Goal: Task Accomplishment & Management: Manage account settings

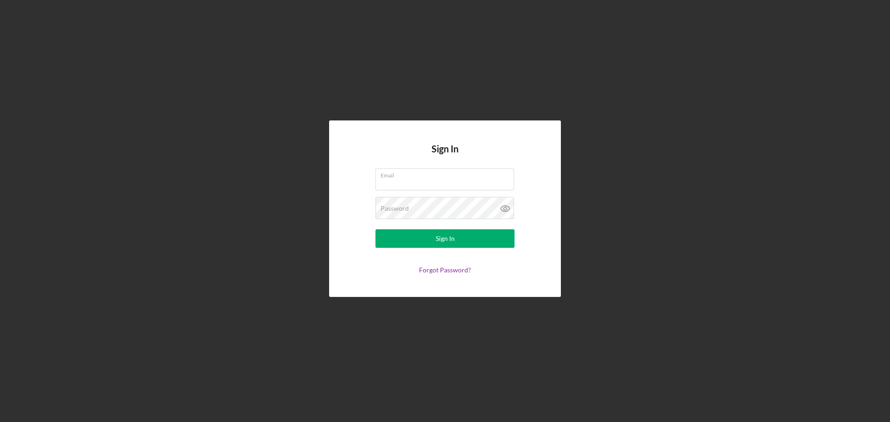
type input "[PERSON_NAME][EMAIL_ADDRESS][PERSON_NAME][PERSON_NAME][DOMAIN_NAME]"
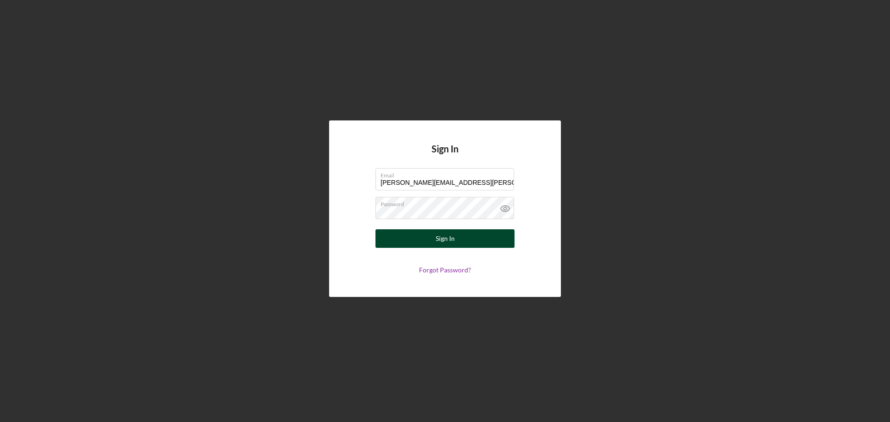
click at [483, 239] on button "Sign In" at bounding box center [444, 238] width 139 height 19
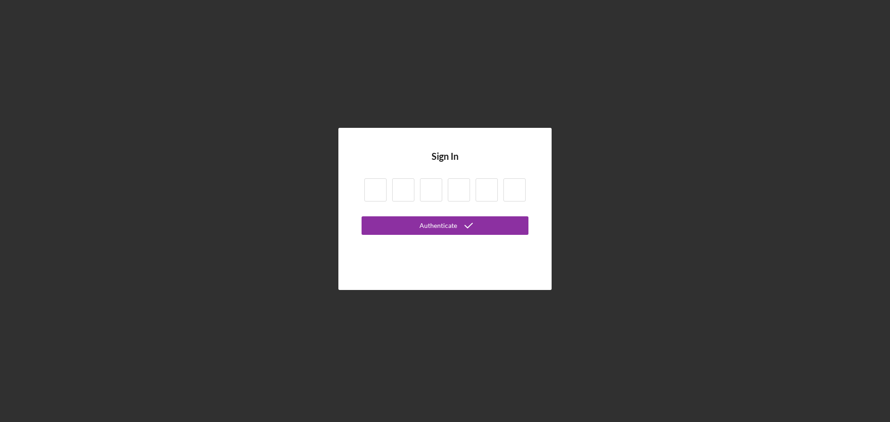
click at [379, 188] on input at bounding box center [375, 189] width 22 height 23
type input "5"
type input "1"
type input "9"
type input "3"
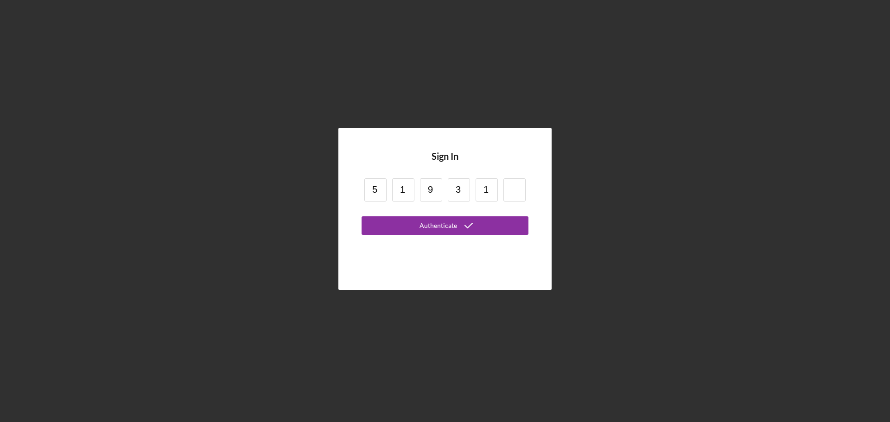
type input "1"
type input "6"
click at [403, 223] on button "Authenticate" at bounding box center [444, 225] width 167 height 19
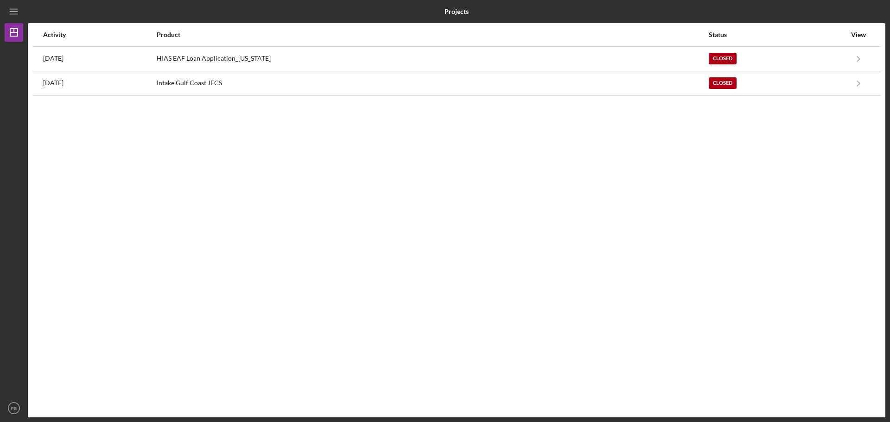
click at [309, 202] on div "Activity Product Status View [DATE] HIAS EAF Loan Application_[US_STATE] Closed…" at bounding box center [456, 220] width 857 height 394
click at [212, 182] on div "Activity Product Status View [DATE] HIAS EAF Loan Application_[US_STATE] Closed…" at bounding box center [456, 220] width 857 height 394
click at [17, 10] on icon "Icon/Menu" at bounding box center [14, 11] width 21 height 21
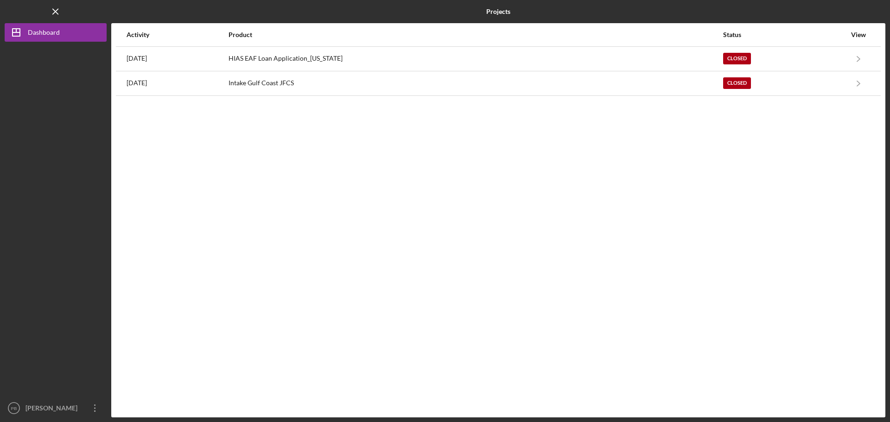
click at [613, 202] on div "Activity Product Status View [DATE] HIAS EAF Loan Application_[US_STATE] Closed…" at bounding box center [498, 220] width 774 height 394
click at [93, 407] on icon "Icon/Overflow" at bounding box center [94, 408] width 23 height 23
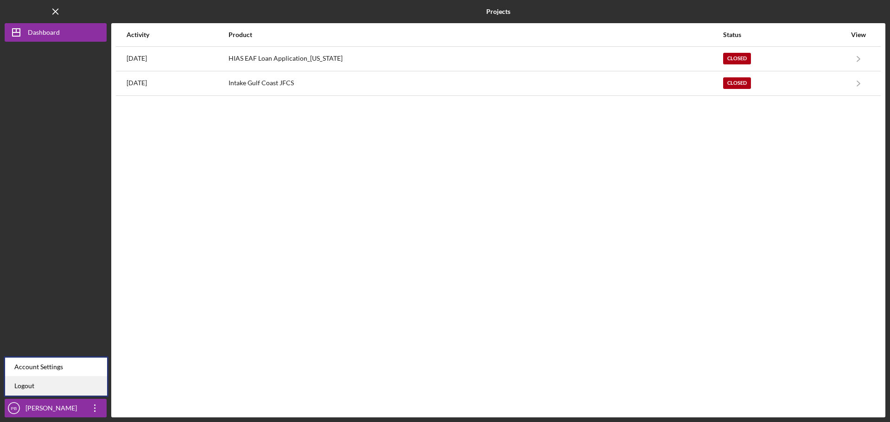
click at [53, 386] on link "Logout" at bounding box center [56, 386] width 102 height 19
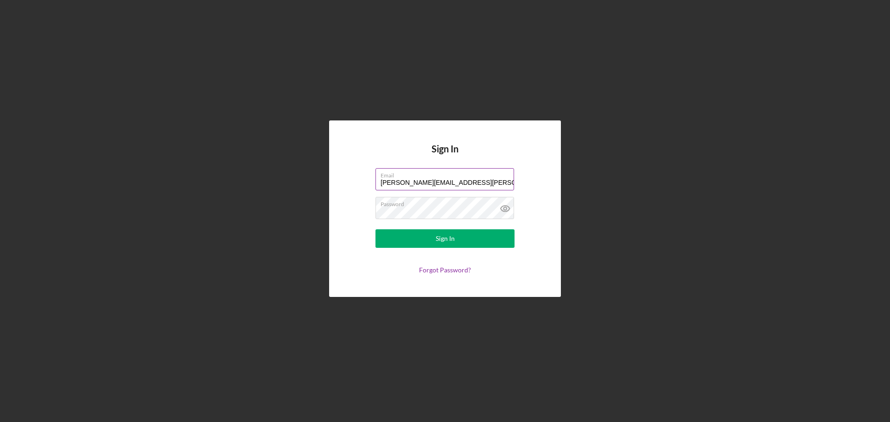
click at [479, 181] on input "[PERSON_NAME][EMAIL_ADDRESS][PERSON_NAME][PERSON_NAME][DOMAIN_NAME]" at bounding box center [444, 179] width 139 height 22
click at [431, 178] on label "Email" at bounding box center [446, 174] width 133 height 10
click at [431, 178] on input "[PERSON_NAME][EMAIL_ADDRESS][PERSON_NAME][PERSON_NAME][DOMAIN_NAME]" at bounding box center [444, 179] width 139 height 22
click at [483, 183] on input "[PERSON_NAME][EMAIL_ADDRESS][PERSON_NAME][PERSON_NAME][DOMAIN_NAME]" at bounding box center [444, 179] width 139 height 22
type input "phillip.bailey@hias.org"
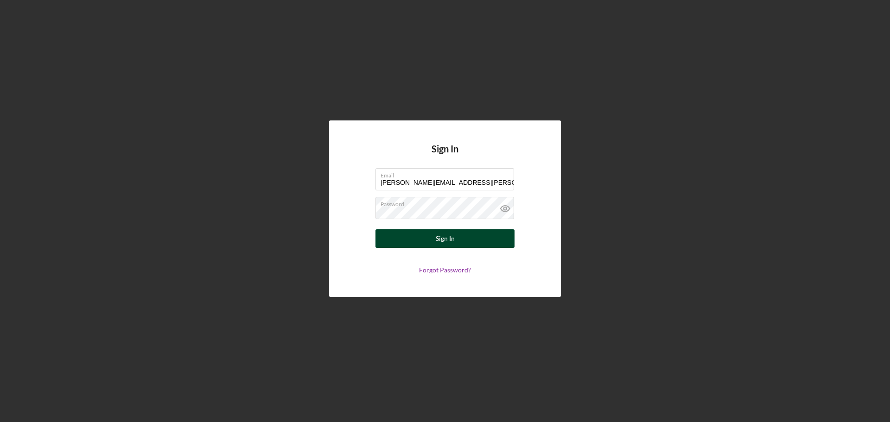
click at [450, 238] on div "Sign In" at bounding box center [445, 238] width 19 height 19
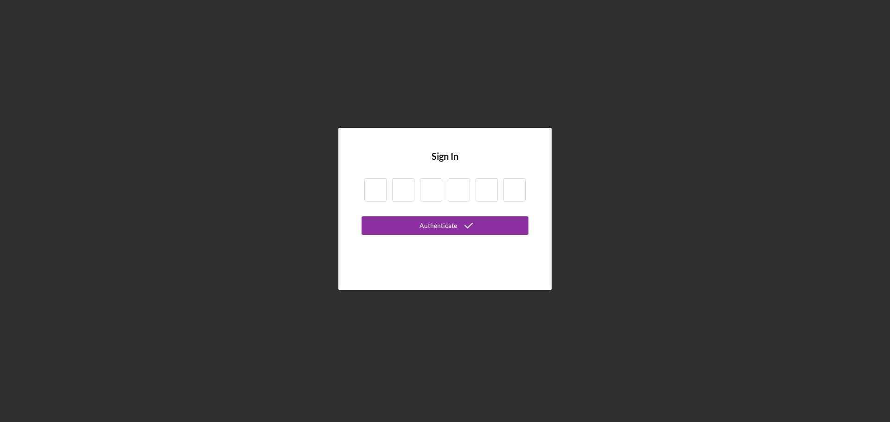
click at [373, 190] on input at bounding box center [375, 189] width 22 height 23
type input "7"
type input "4"
type input "7"
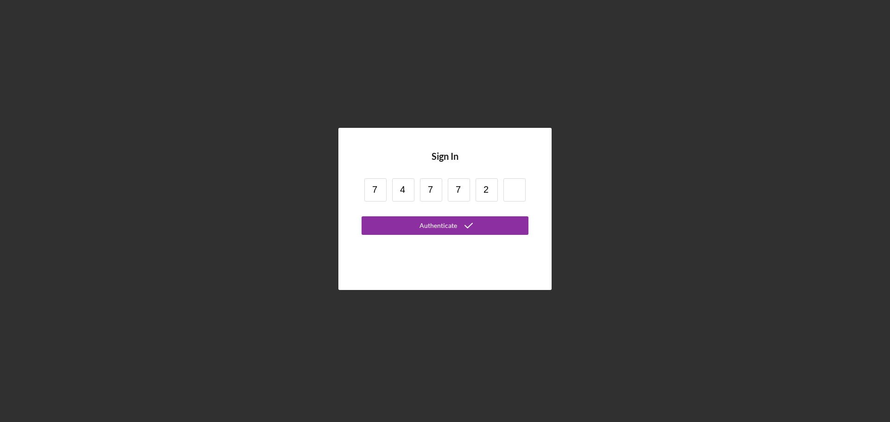
type input "2"
type input "6"
click at [488, 188] on input "2" at bounding box center [486, 189] width 22 height 23
type input "7"
type input "6"
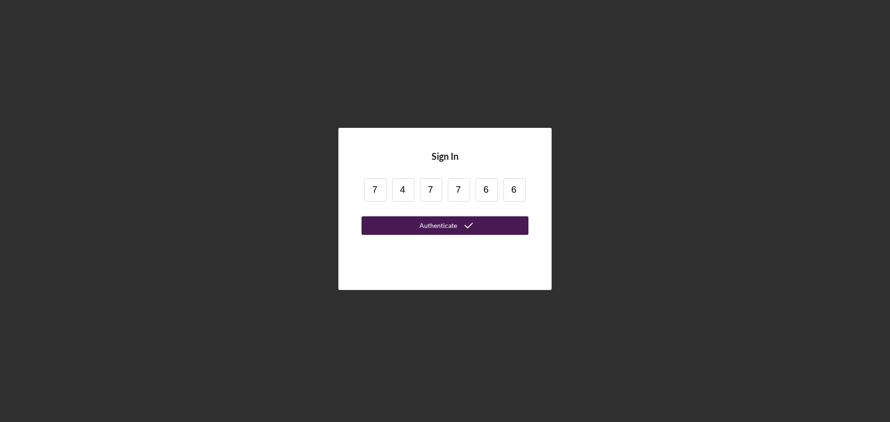
click at [481, 224] on button "Authenticate" at bounding box center [444, 225] width 167 height 19
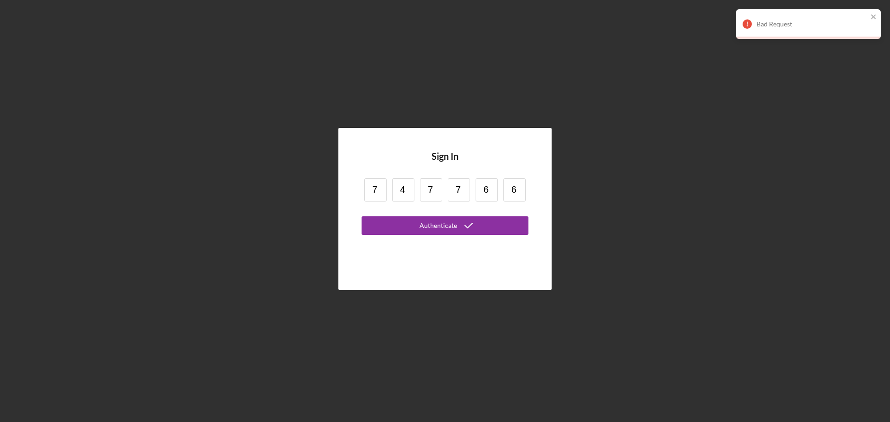
drag, startPoint x: 508, startPoint y: 190, endPoint x: 314, endPoint y: 198, distance: 193.9
click at [314, 198] on div "Sign In 7 4 7 7 6 6 Authenticate" at bounding box center [445, 209] width 880 height 418
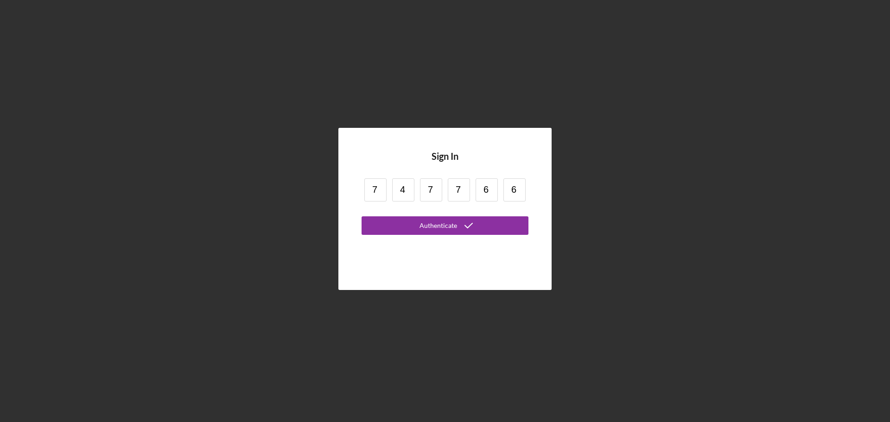
click at [461, 190] on input "7" at bounding box center [459, 189] width 22 height 23
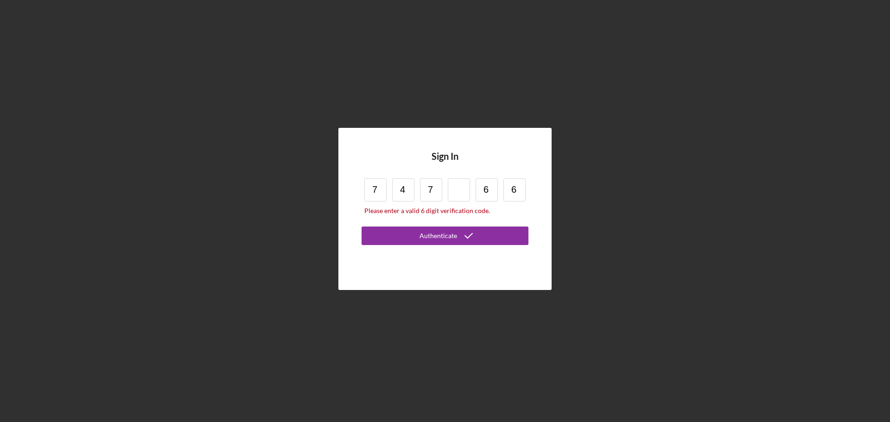
type input "7"
click at [361, 227] on button "Authenticate" at bounding box center [444, 236] width 167 height 19
type input "2"
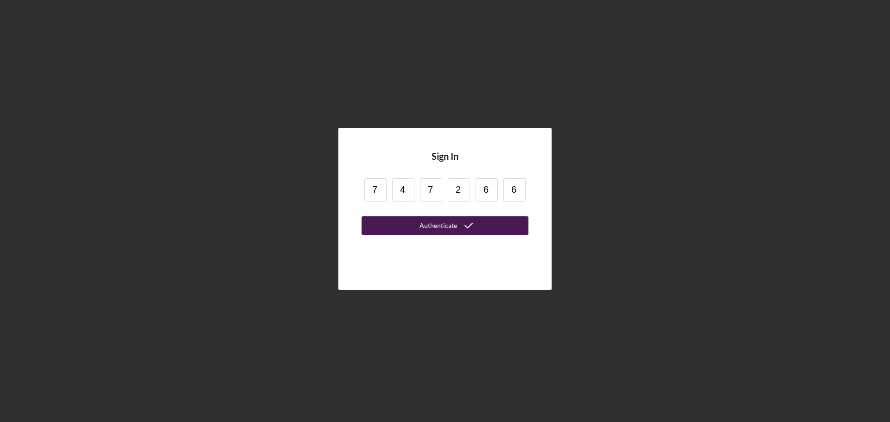
click at [463, 222] on icon "submit" at bounding box center [468, 225] width 23 height 23
